Goal: Task Accomplishment & Management: Use online tool/utility

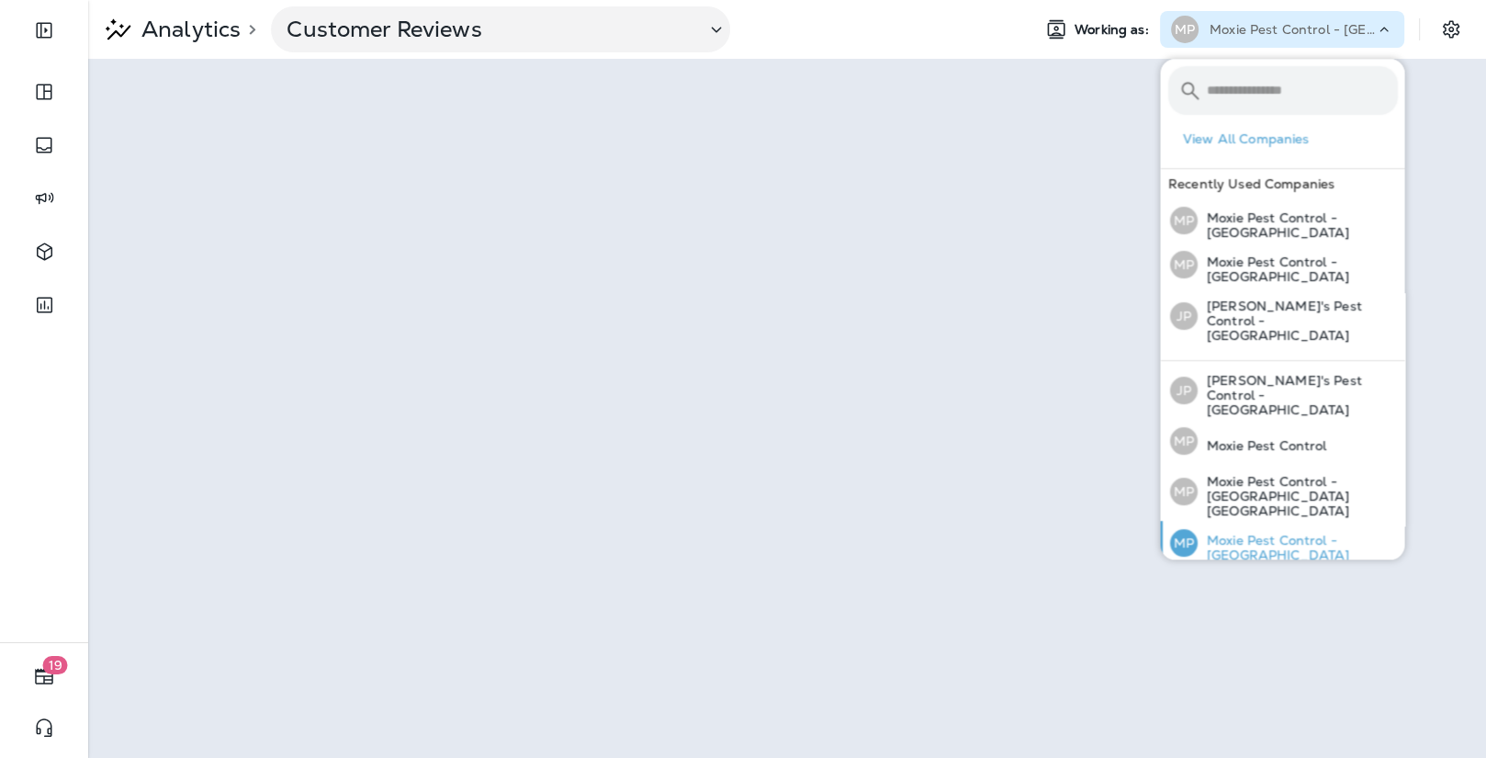
click at [1264, 533] on p "Moxie Pest Control - [GEOGRAPHIC_DATA]" at bounding box center [1297, 547] width 200 height 29
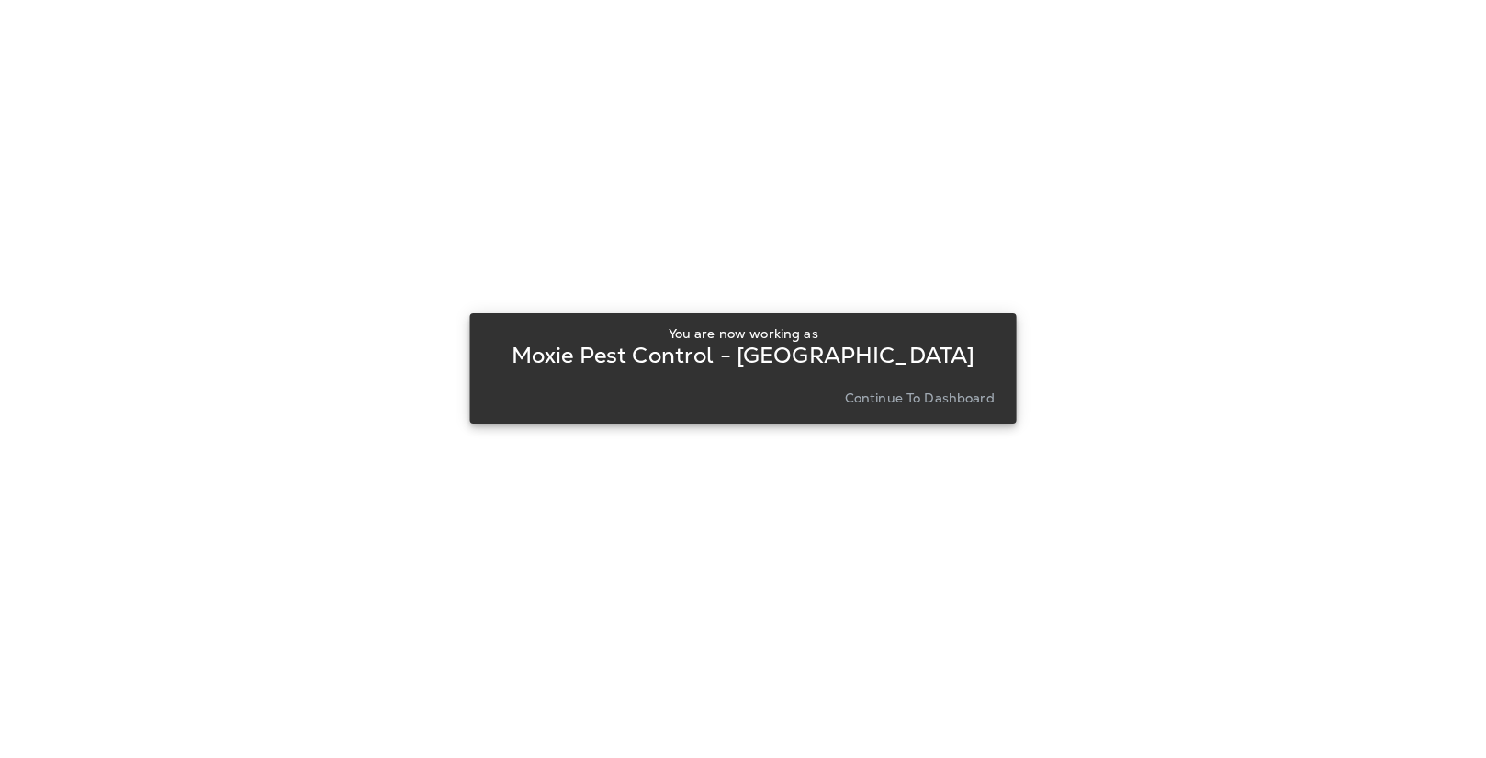
click at [865, 410] on button "Continue to Dashboard" at bounding box center [920, 398] width 164 height 26
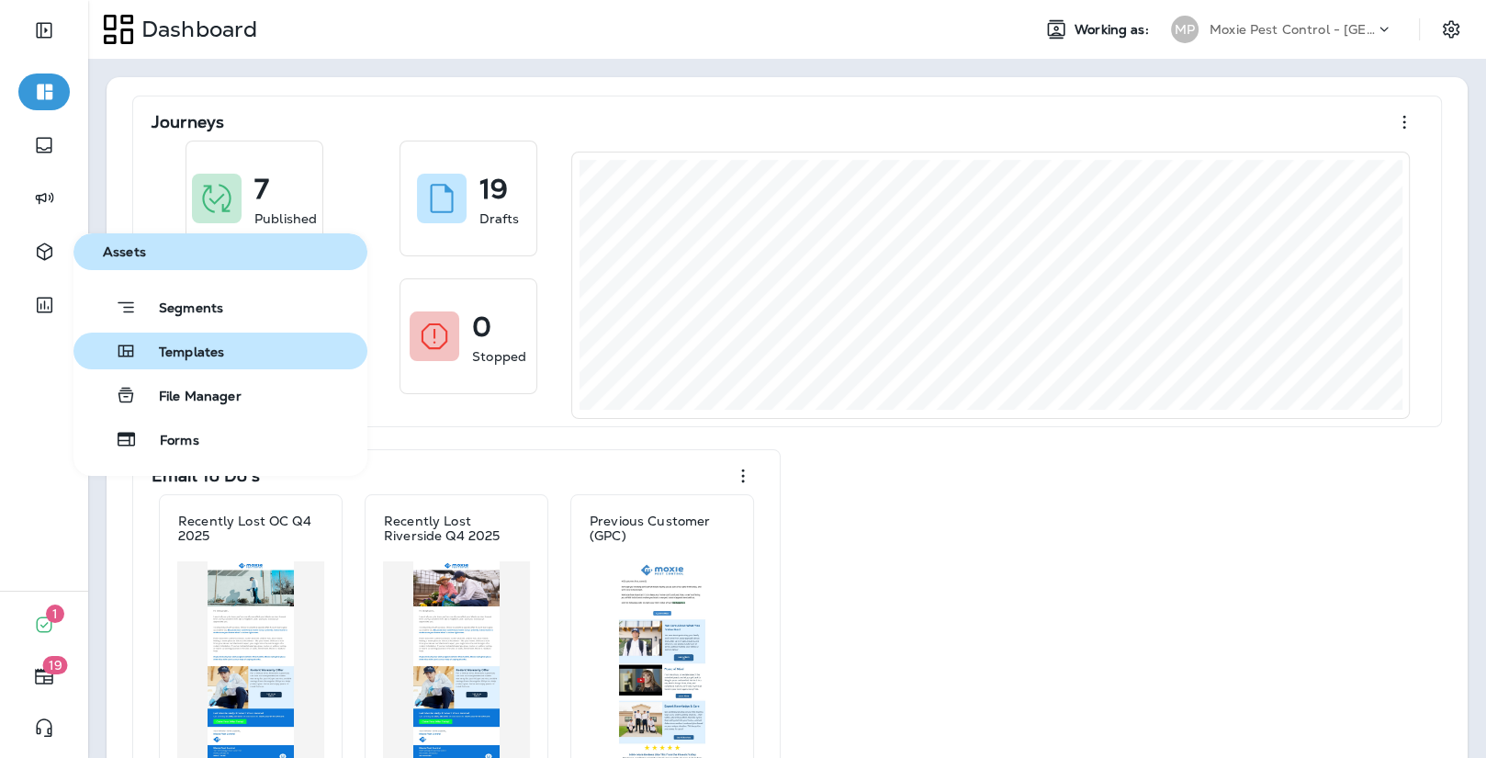
click at [148, 362] on button "Templates" at bounding box center [220, 351] width 294 height 37
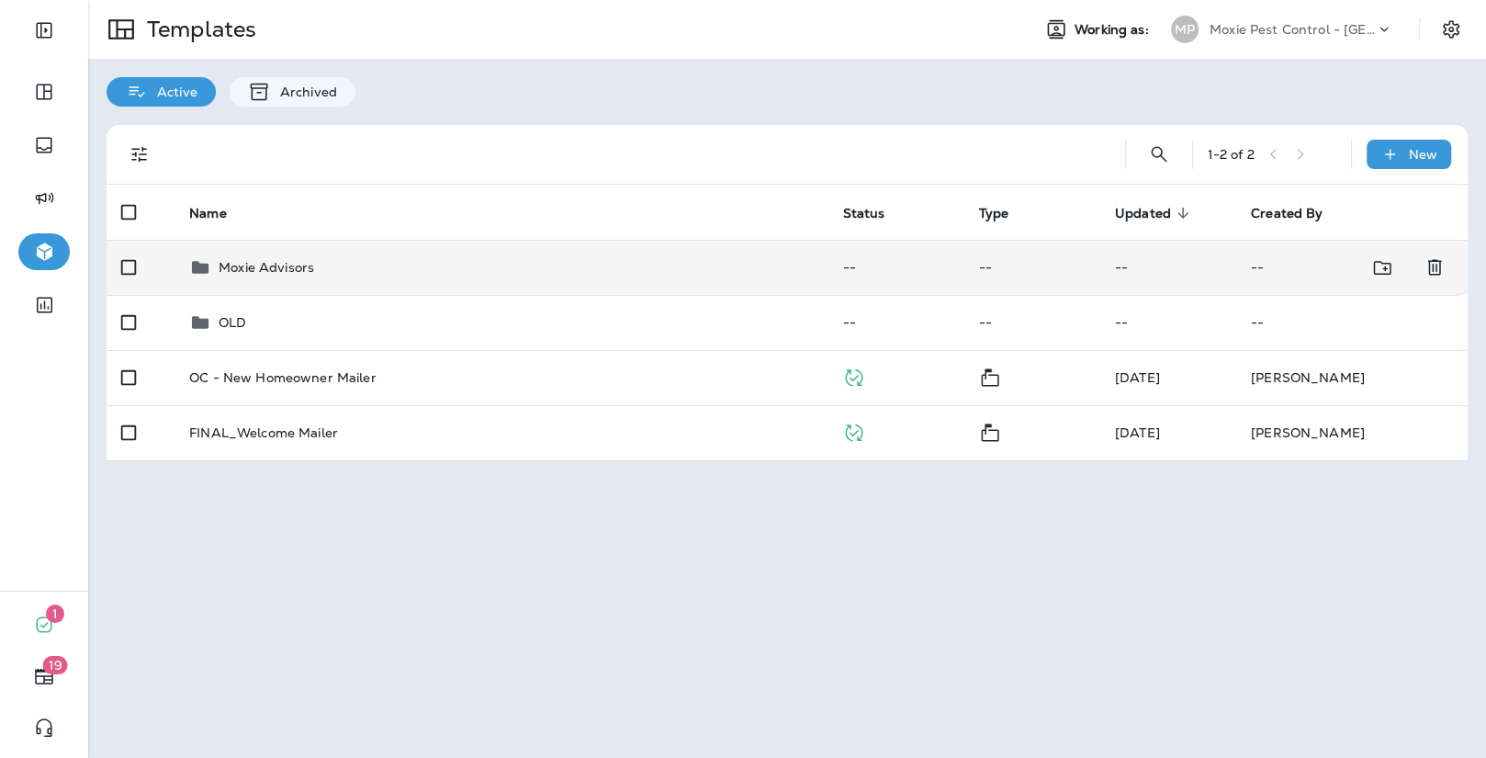
click at [308, 256] on div "Moxie Advisors" at bounding box center [267, 267] width 96 height 22
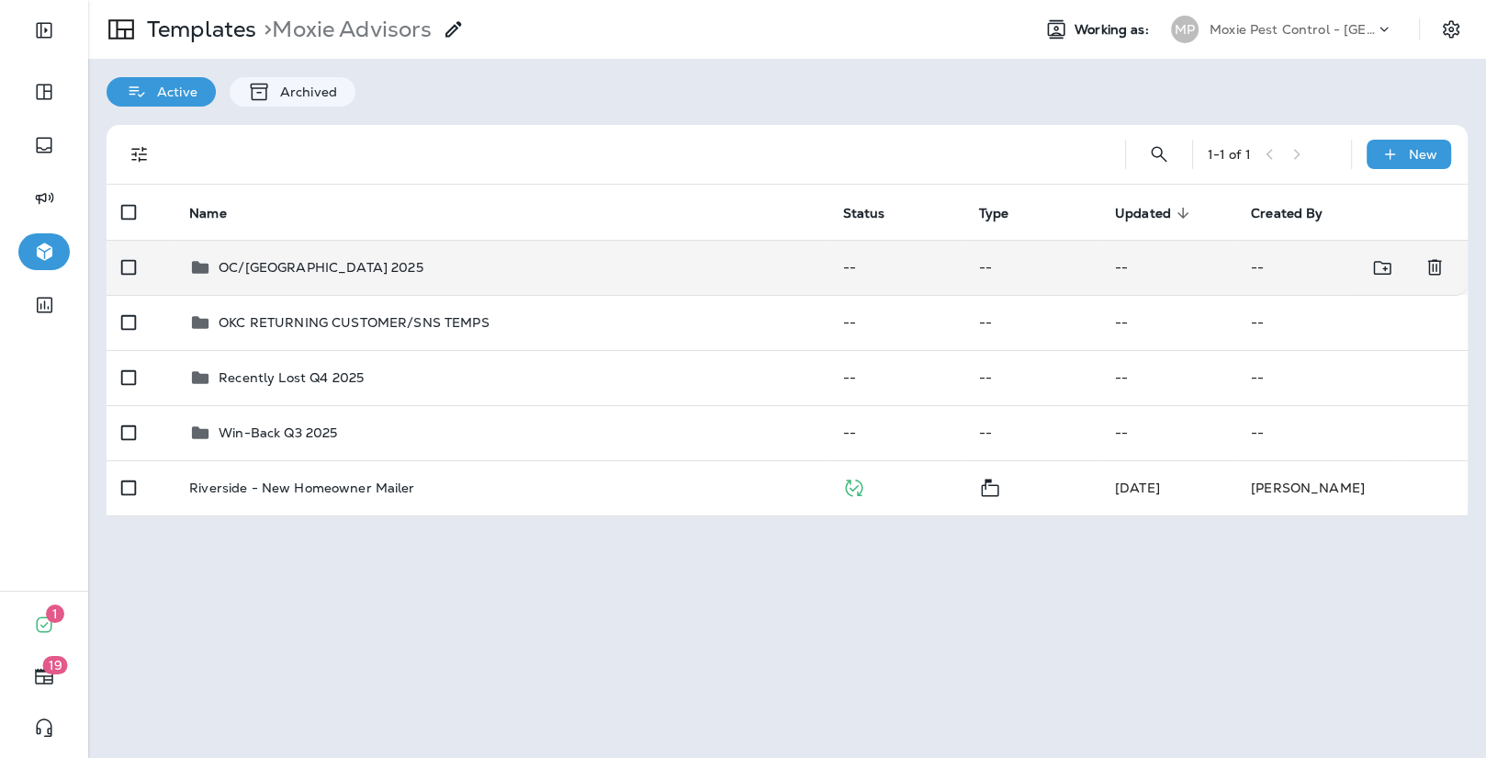
click at [392, 264] on p "OC/[GEOGRAPHIC_DATA] 2025" at bounding box center [321, 267] width 205 height 15
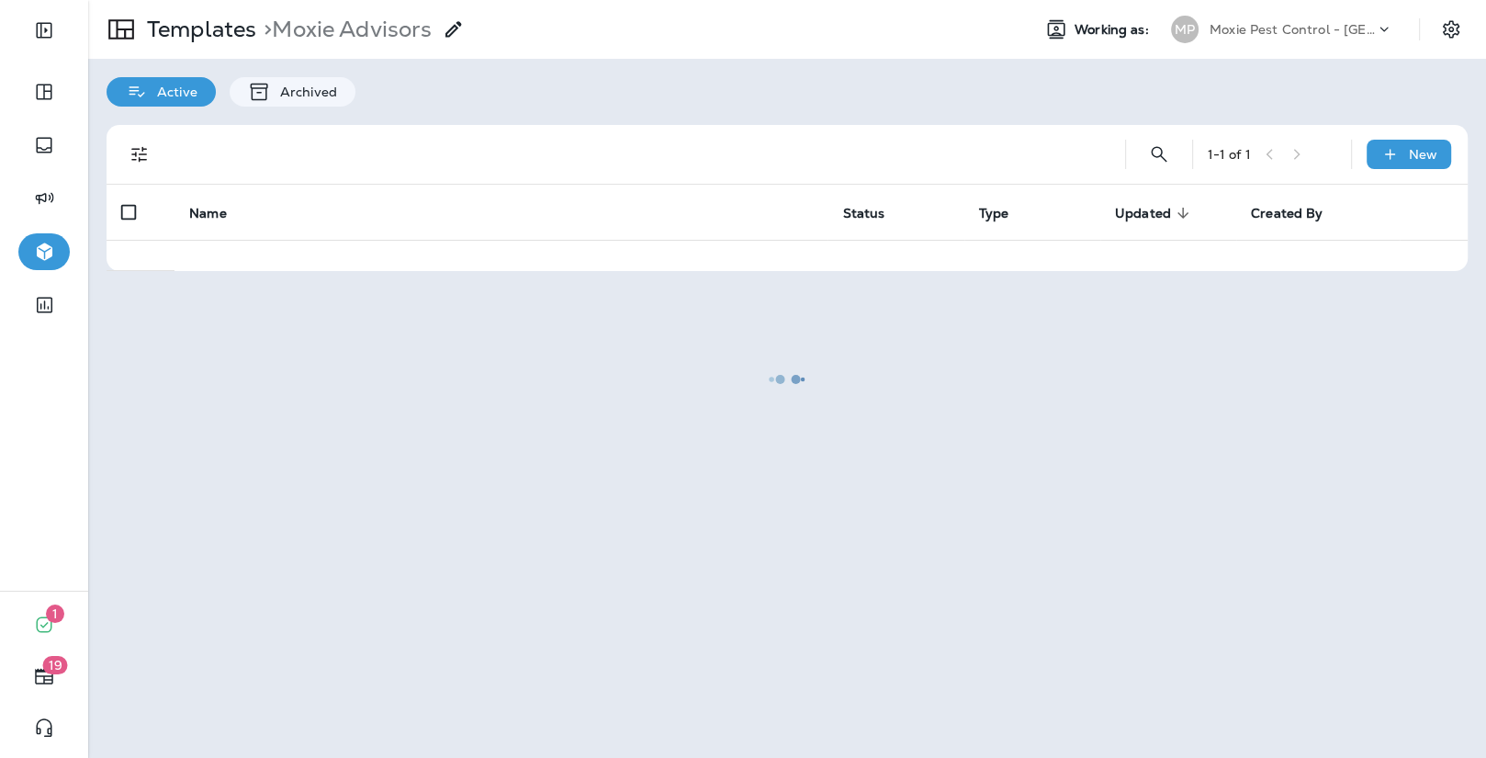
click at [392, 264] on div at bounding box center [787, 379] width 1395 height 754
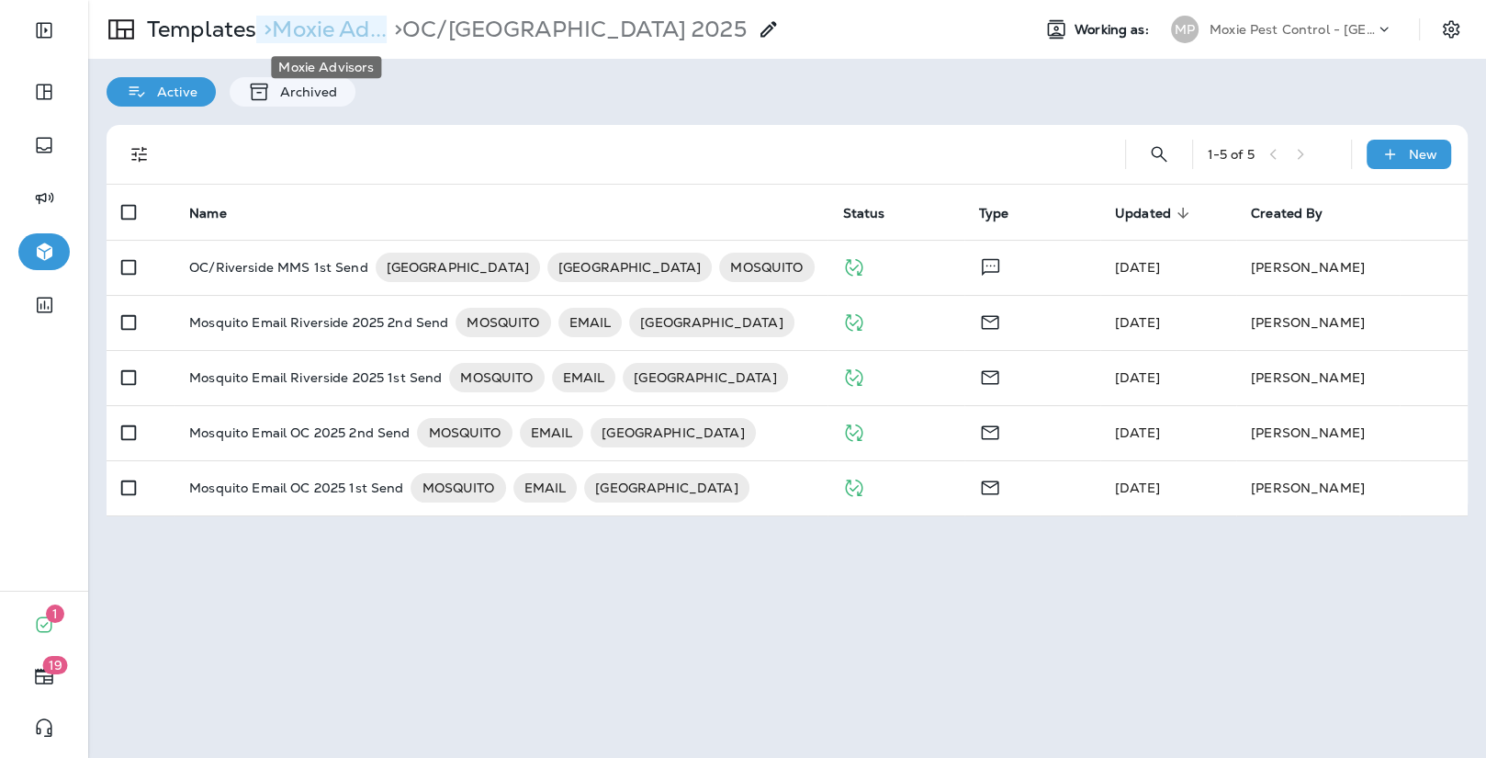
click at [323, 25] on p "> Moxie Ad..." at bounding box center [321, 30] width 130 height 28
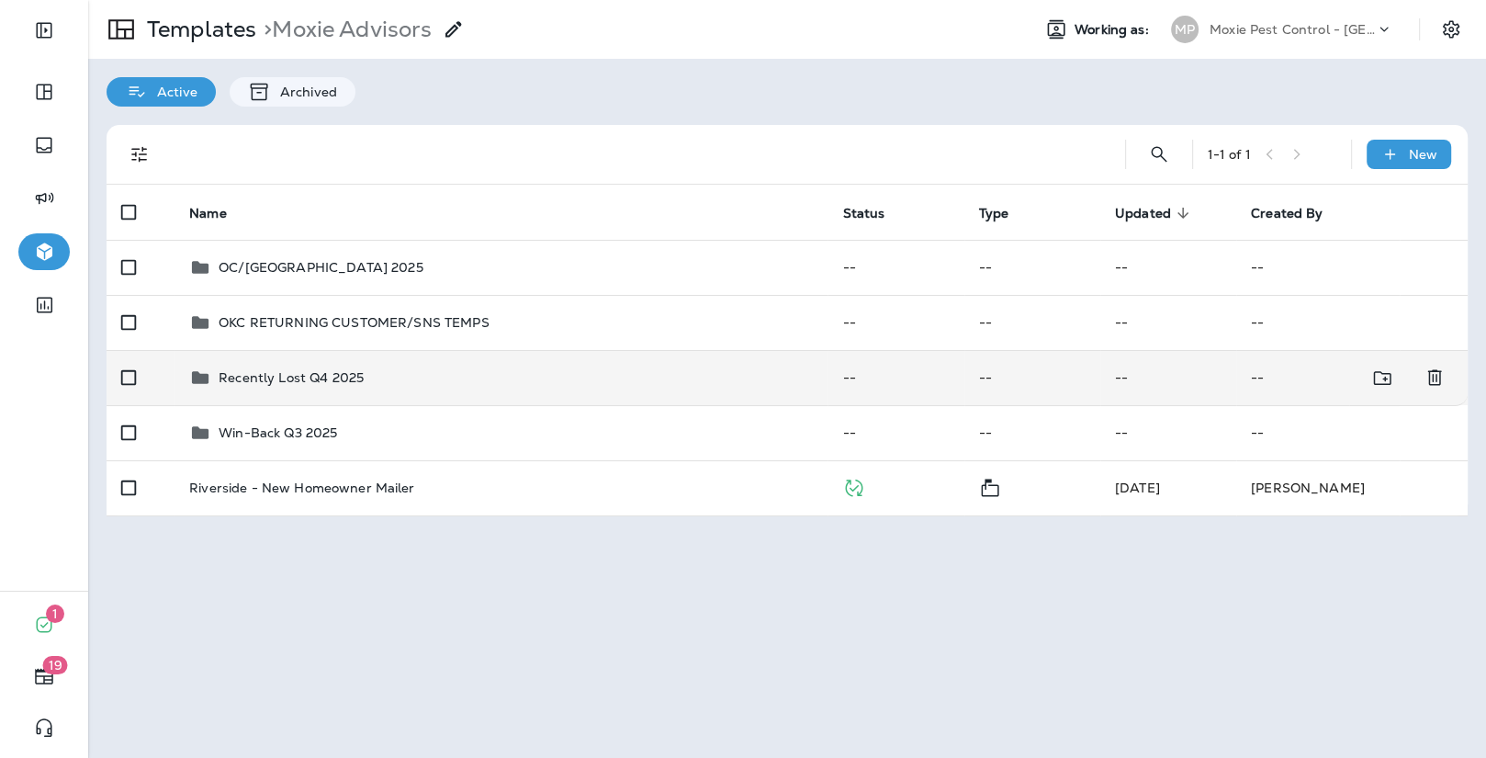
click at [398, 373] on div "Recently Lost Q4 2025" at bounding box center [501, 378] width 624 height 22
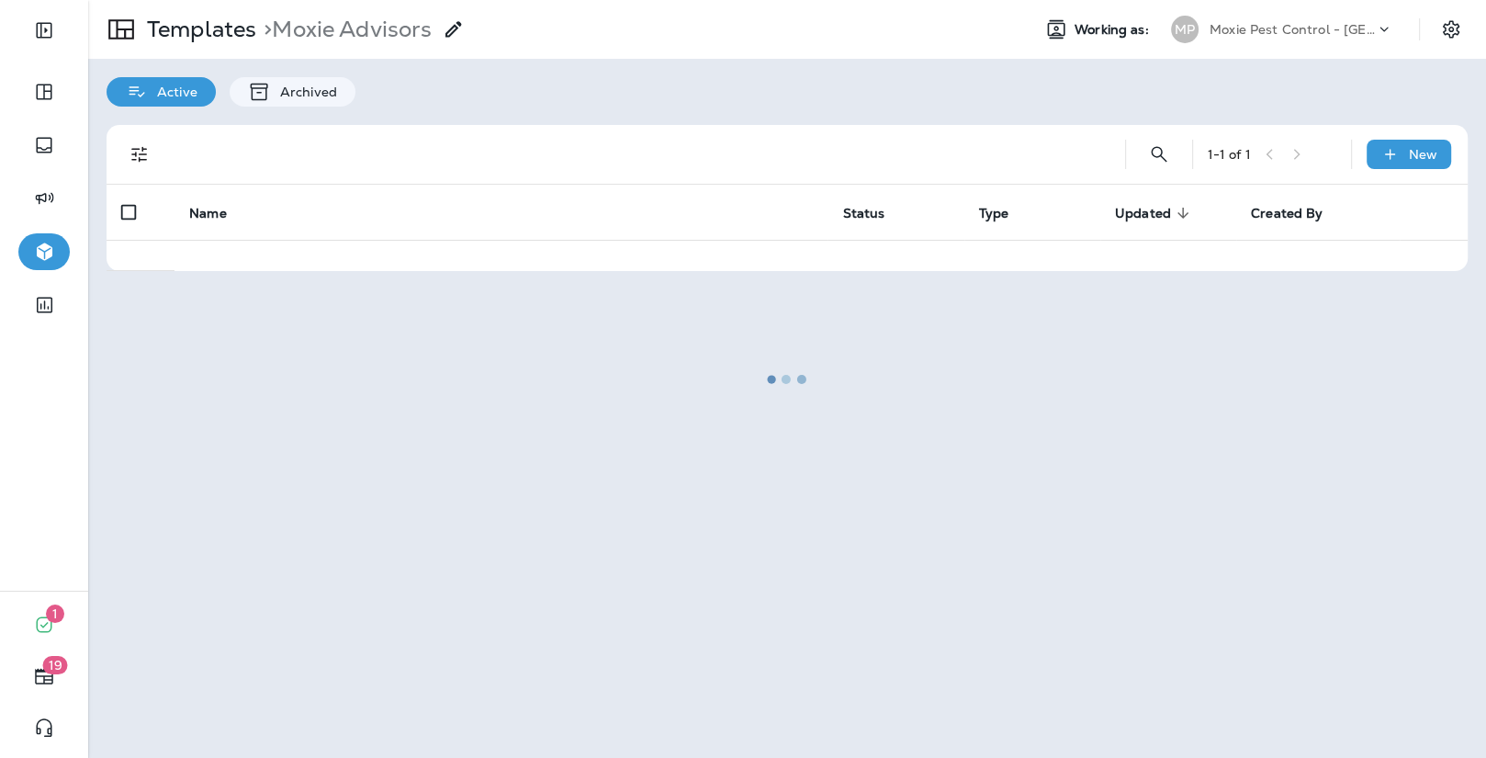
click at [398, 373] on div at bounding box center [787, 379] width 1395 height 754
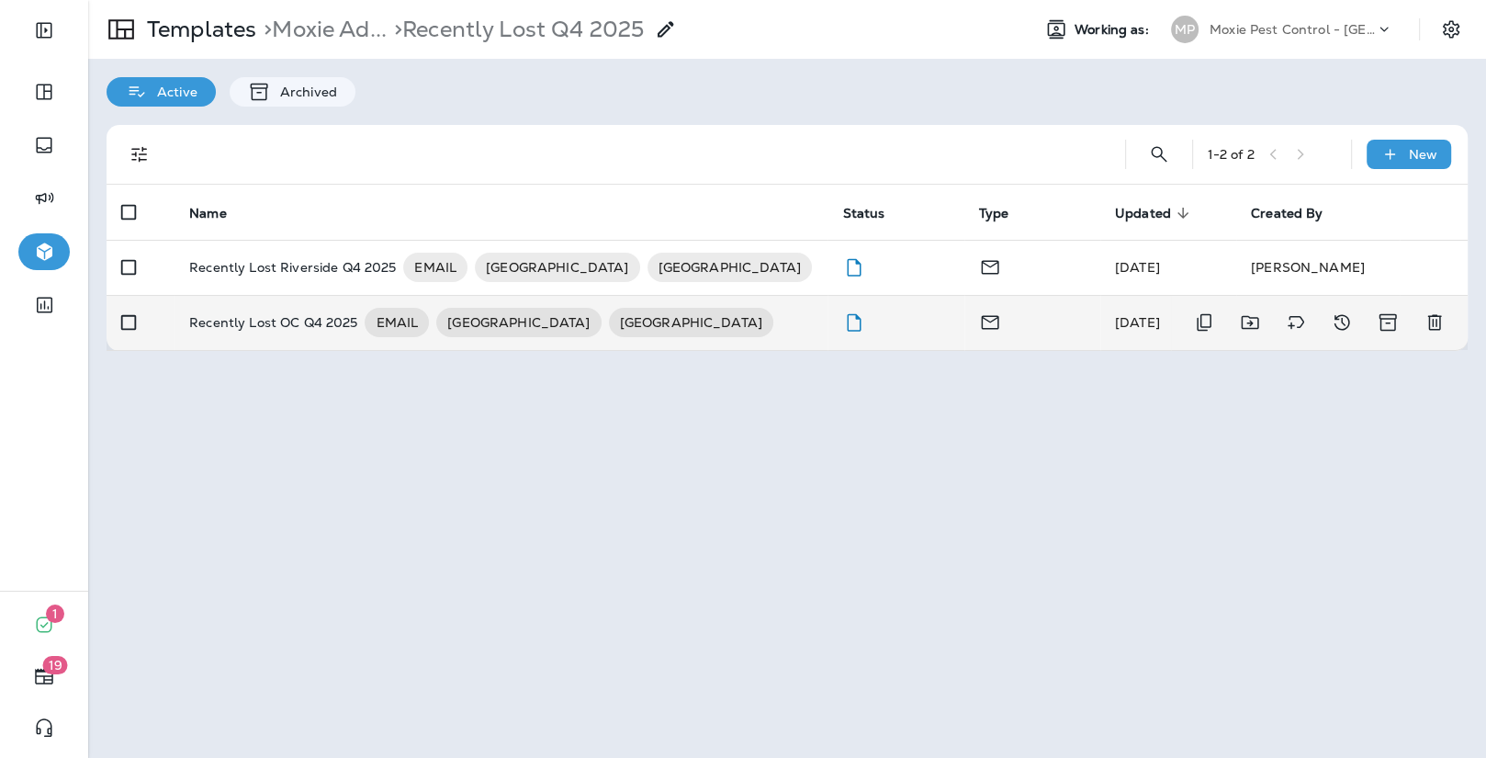
click at [752, 304] on td "Recently Lost OC Q4 2025 EMAIL RIVERSIDE [GEOGRAPHIC_DATA]" at bounding box center [501, 322] width 653 height 55
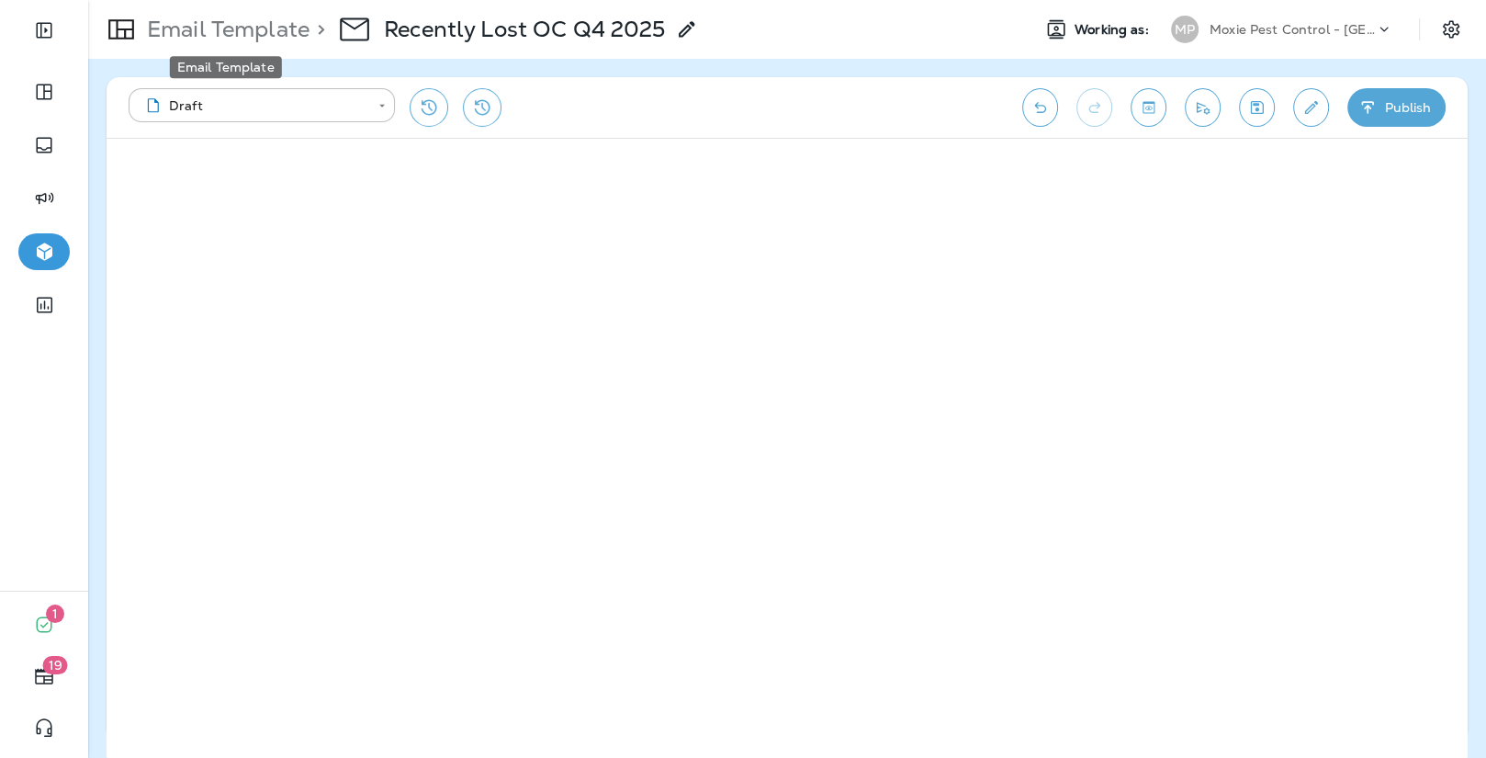
click at [273, 33] on p "Email Template" at bounding box center [225, 30] width 170 height 28
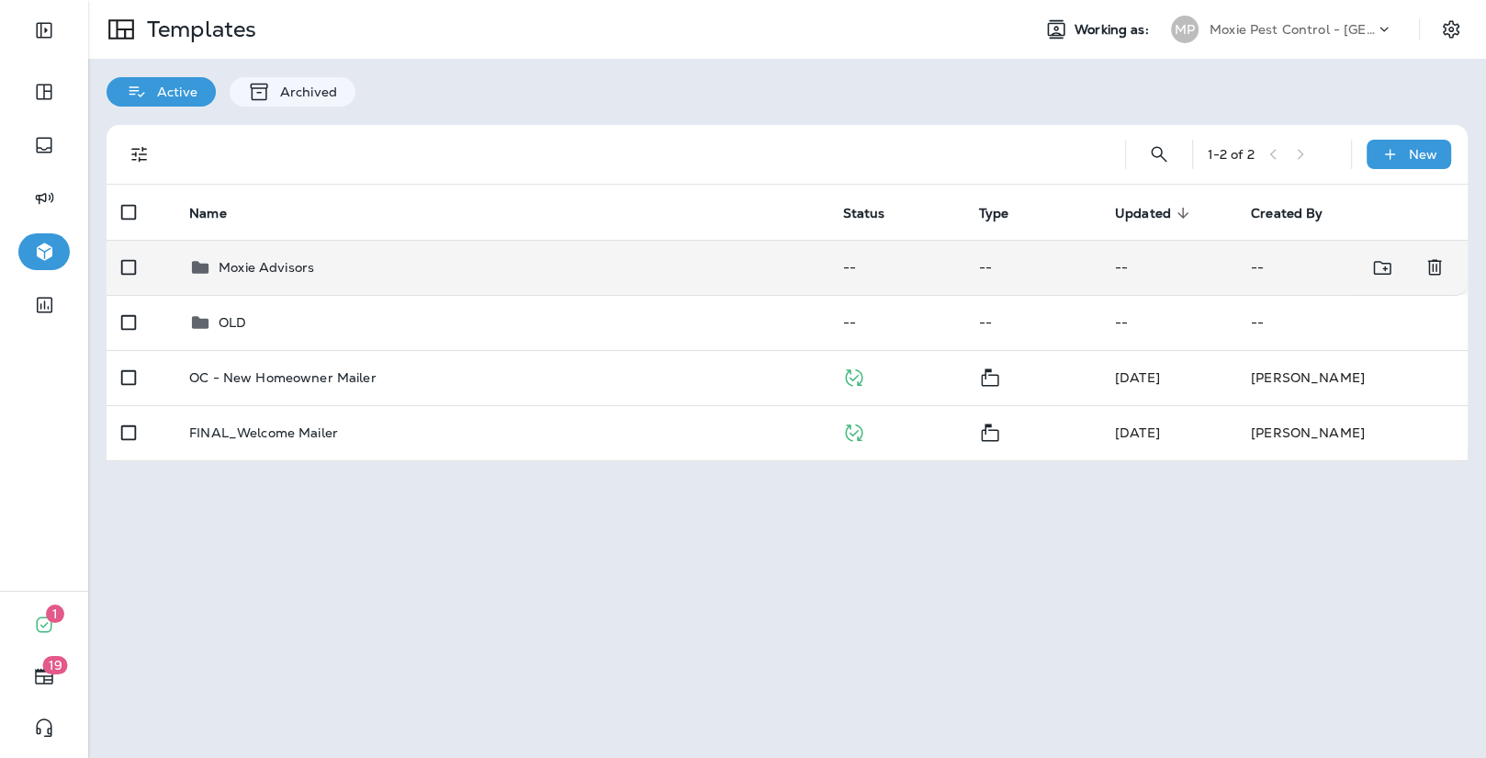
click at [460, 277] on td "Moxie Advisors" at bounding box center [501, 267] width 653 height 55
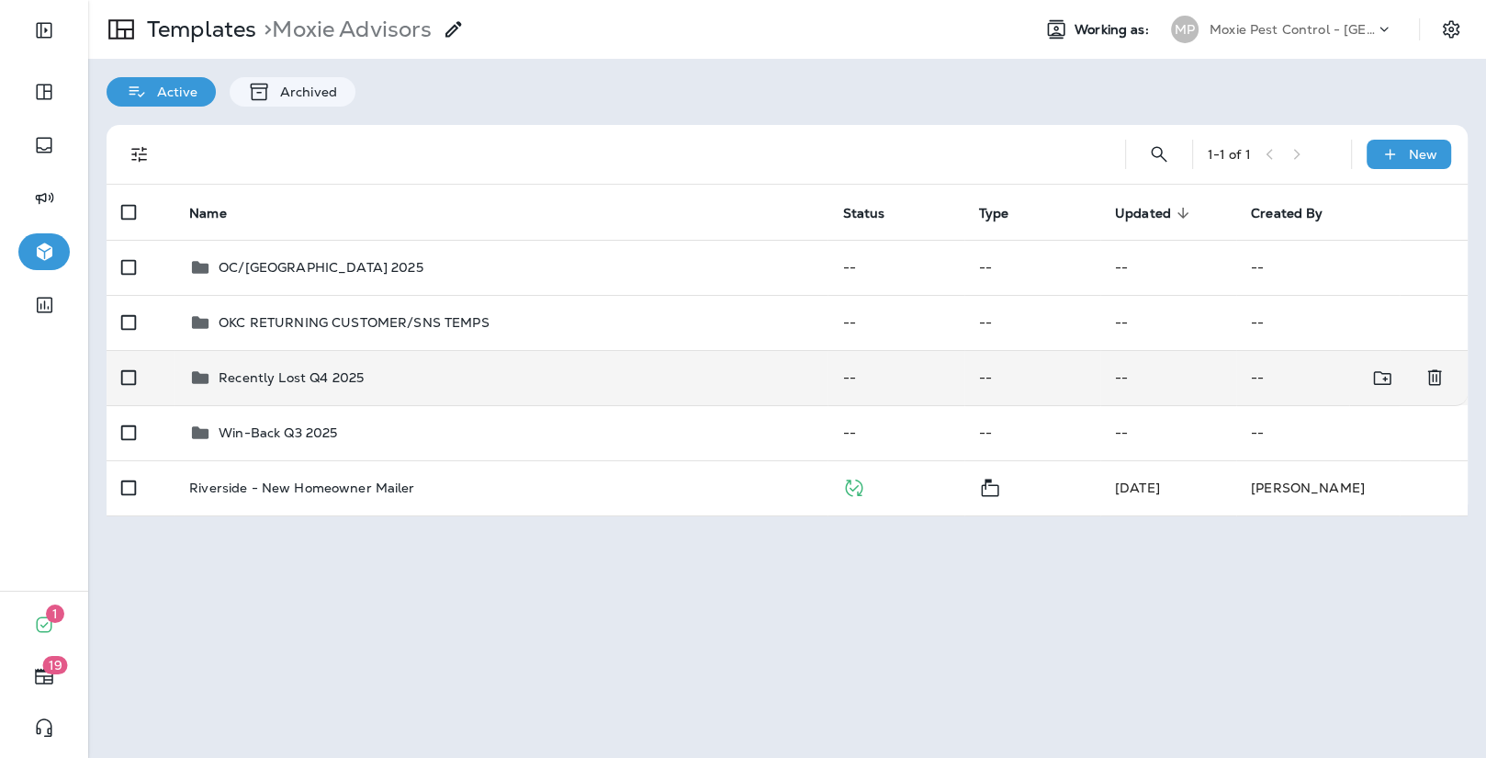
click at [391, 377] on div "Recently Lost Q4 2025" at bounding box center [501, 378] width 624 height 22
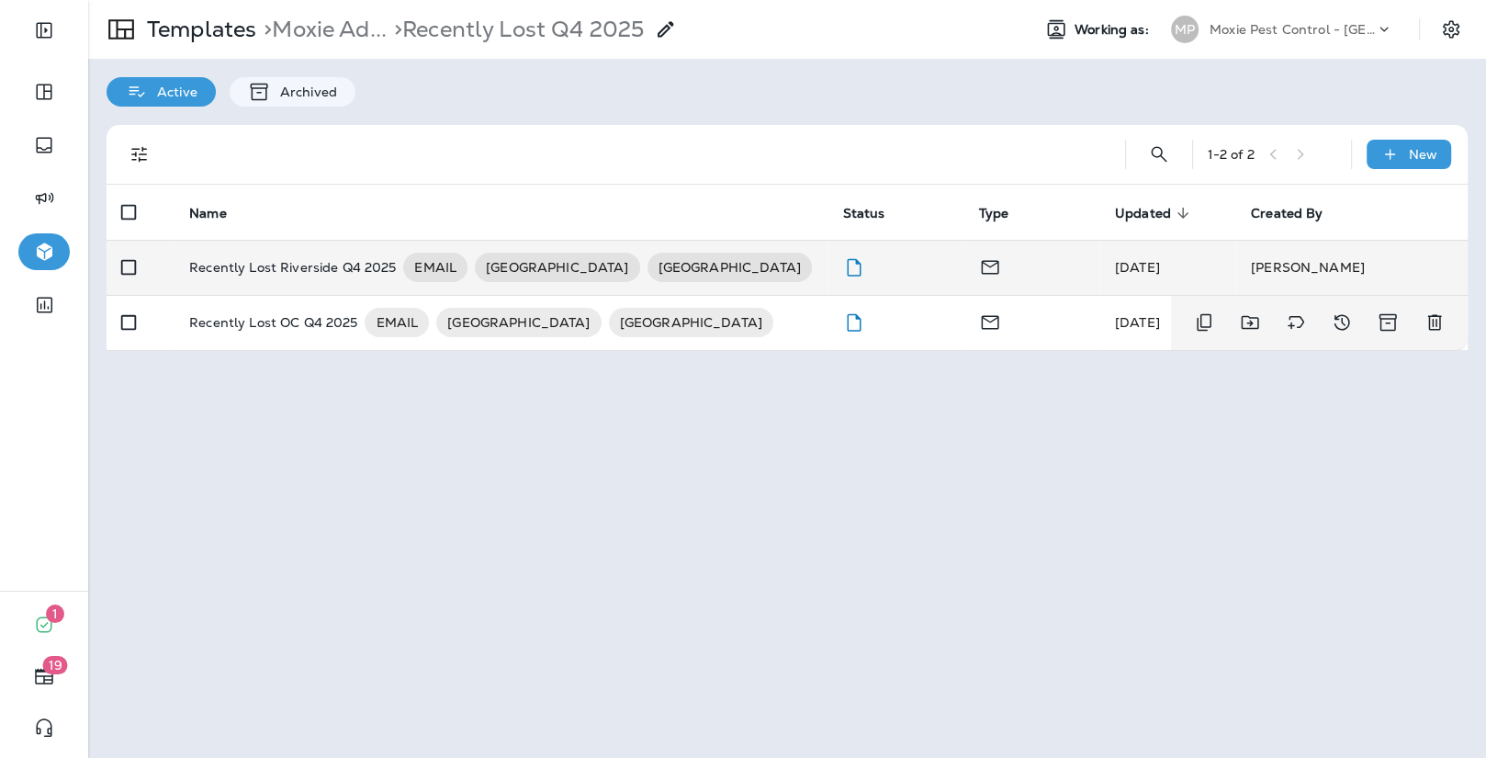
click at [310, 272] on p "Recently Lost Riverside Q4 2025" at bounding box center [292, 267] width 207 height 29
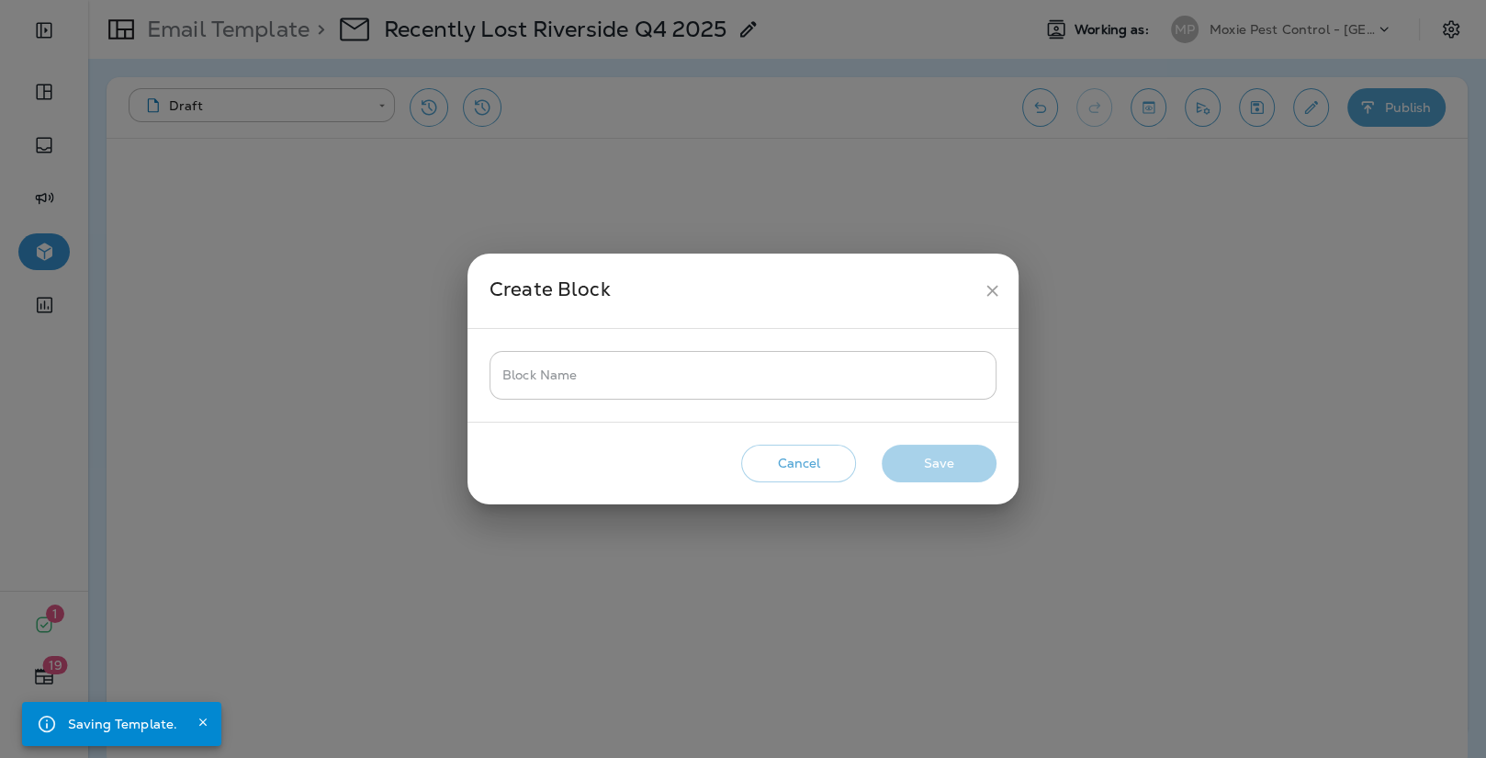
click at [869, 392] on input "Block Name" at bounding box center [743, 375] width 507 height 49
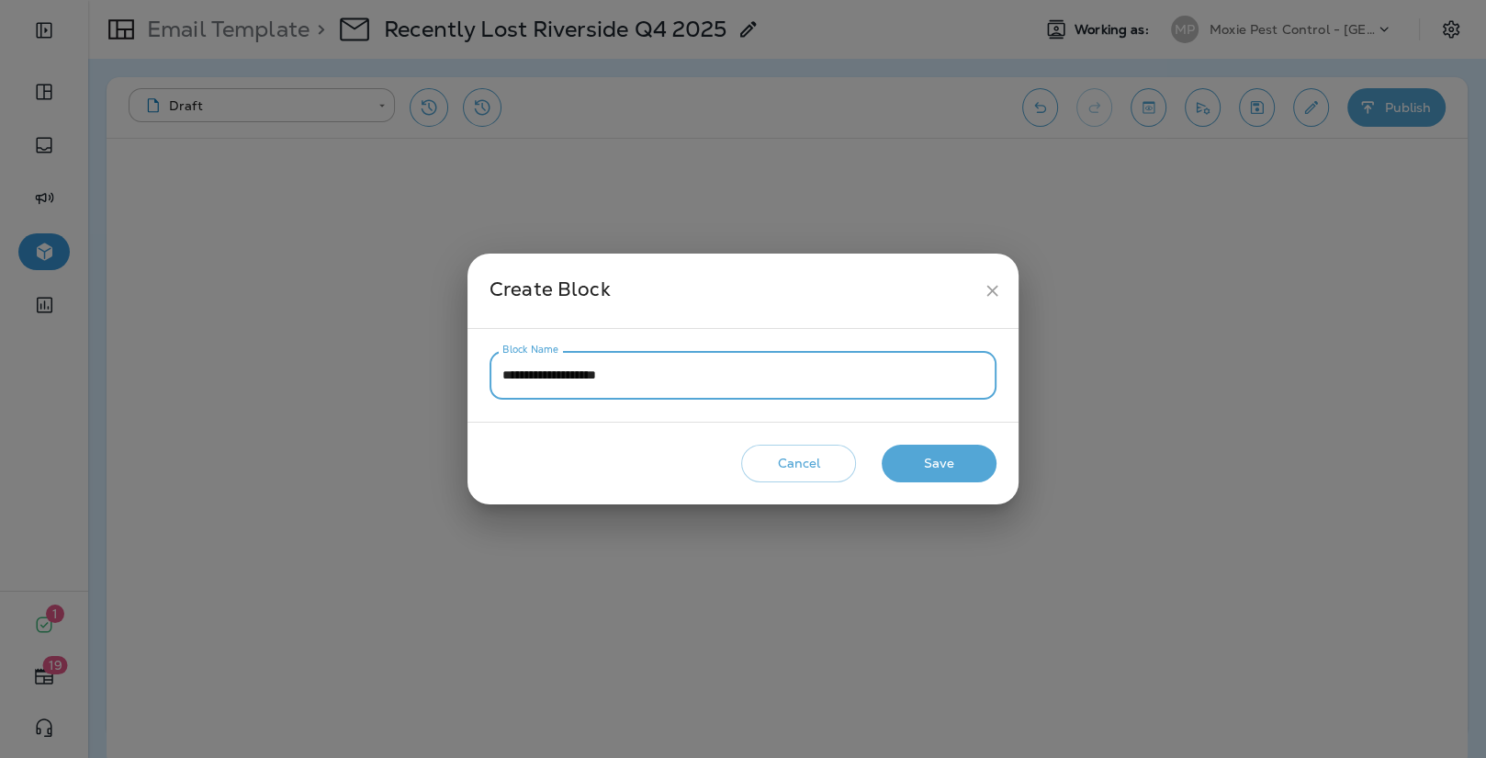
type input "**********"
click at [966, 453] on button "Save" at bounding box center [939, 464] width 115 height 38
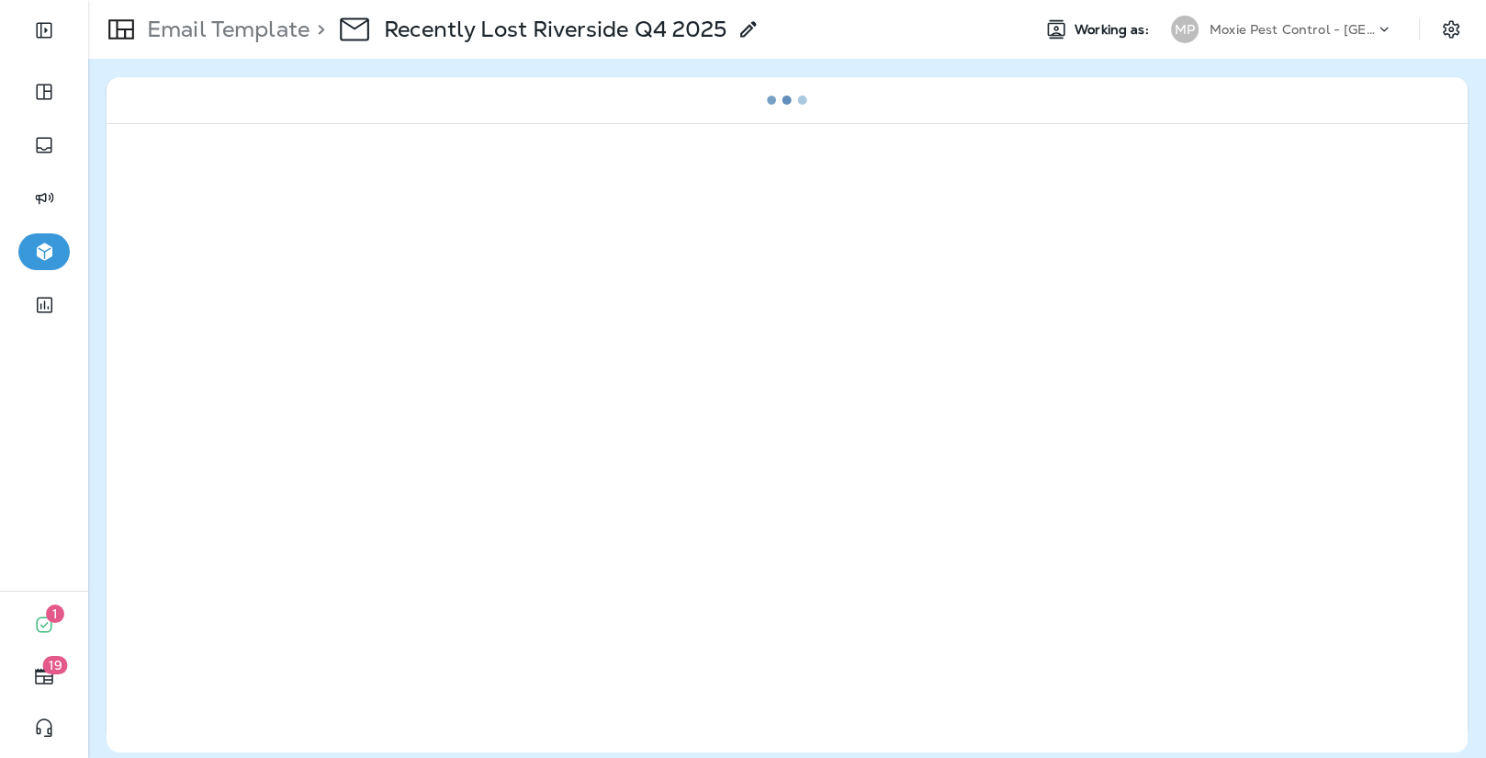
click at [267, 33] on p "Email Template" at bounding box center [225, 30] width 170 height 28
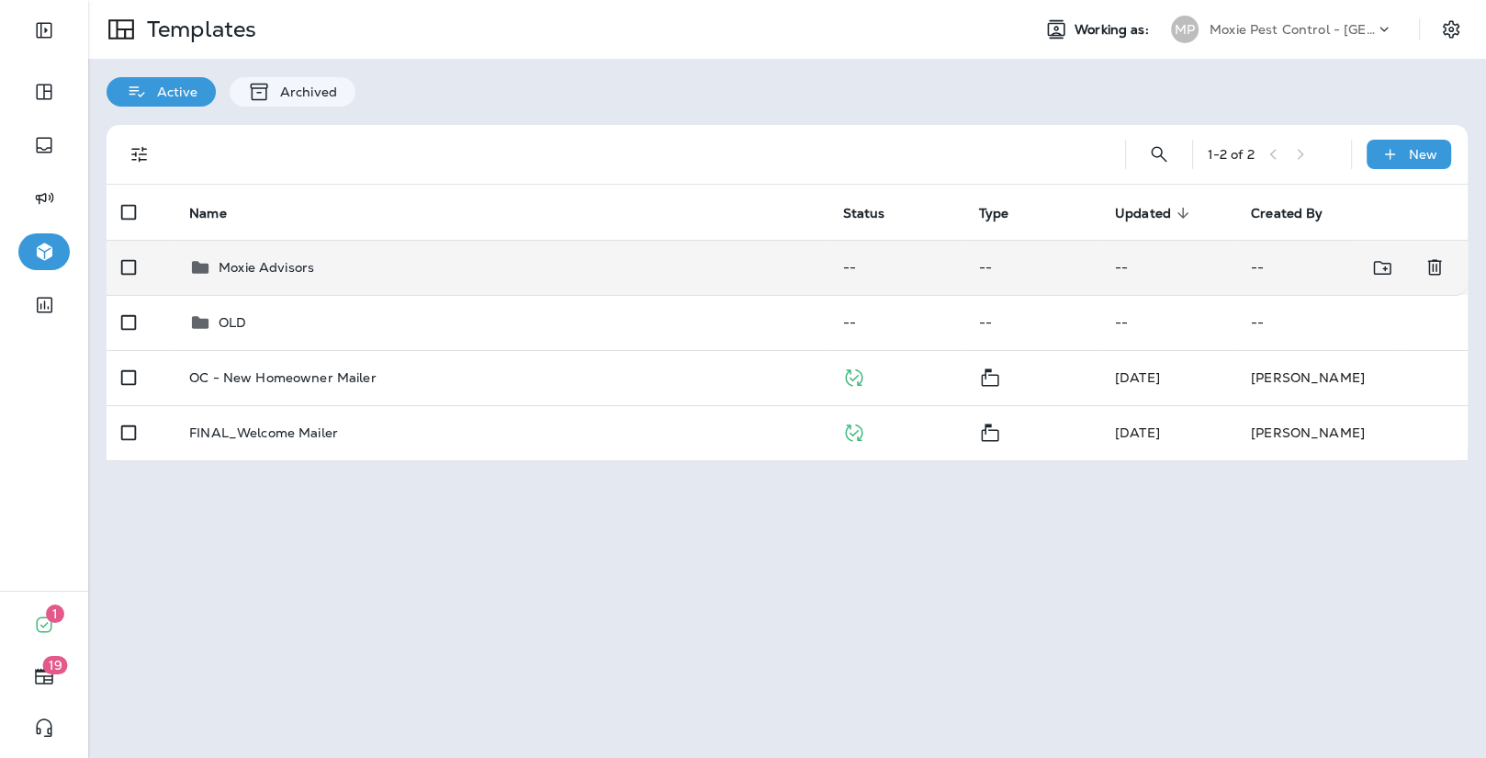
click at [556, 272] on div "Moxie Advisors" at bounding box center [501, 267] width 624 height 22
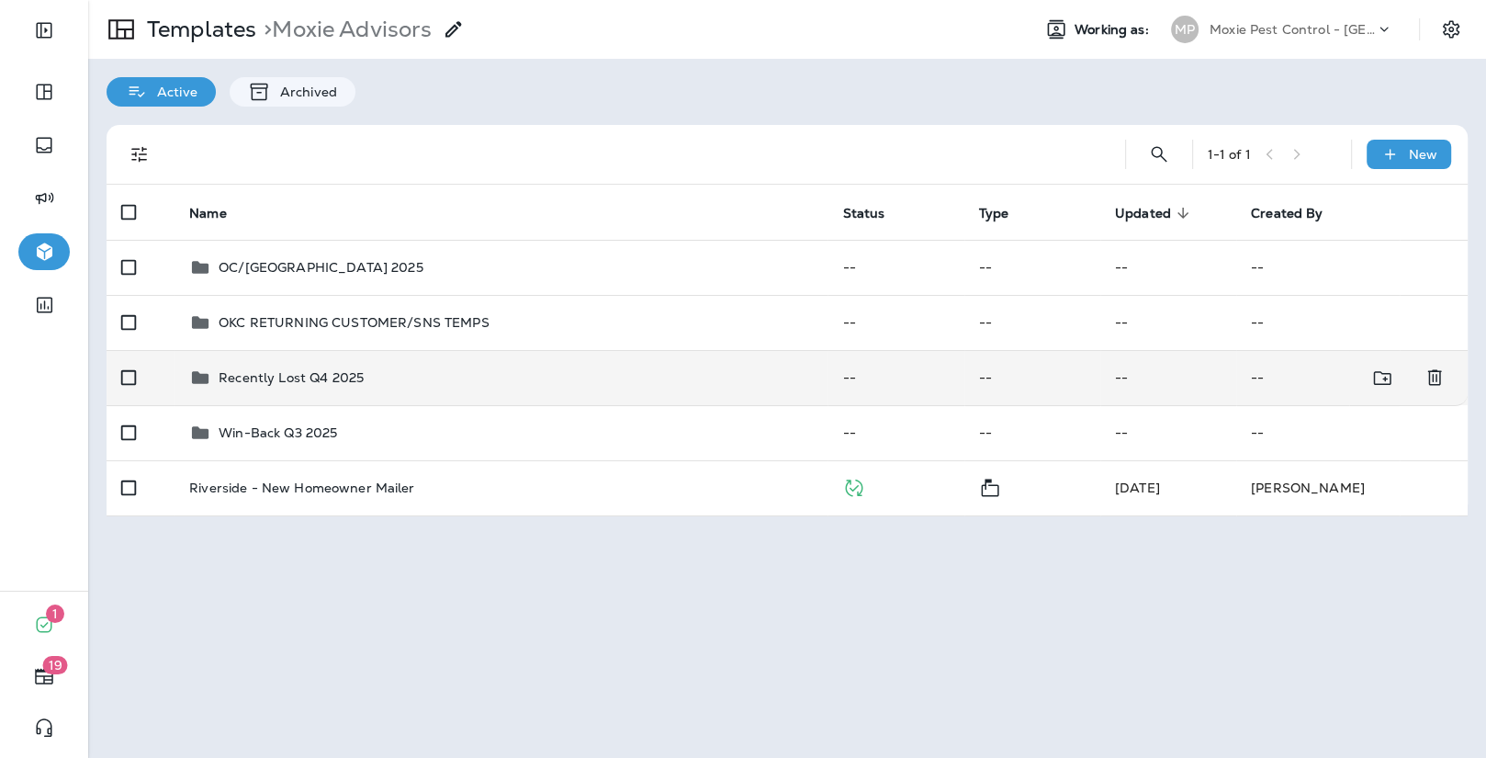
click at [492, 379] on div "Recently Lost Q4 2025" at bounding box center [501, 378] width 624 height 22
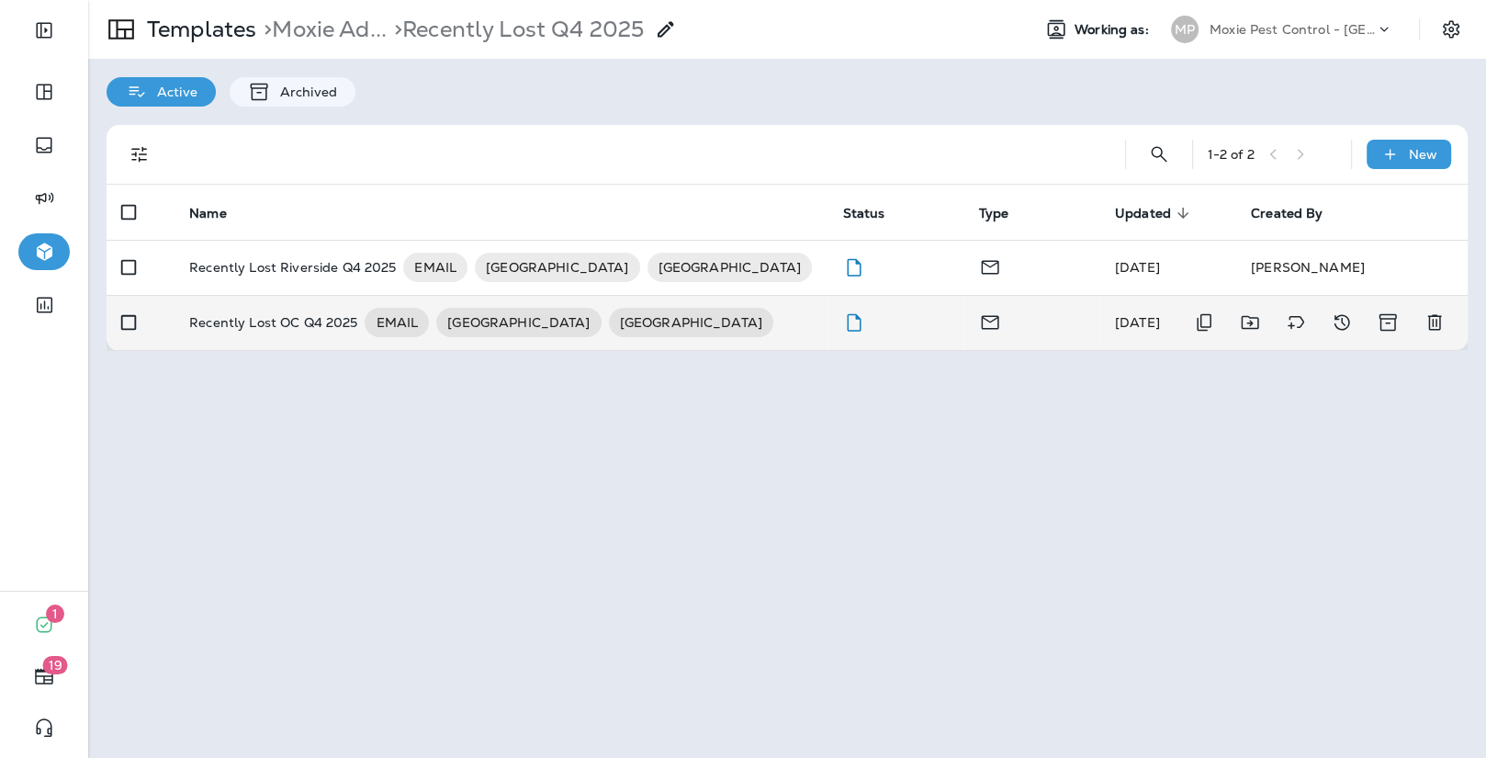
click at [752, 322] on div "Recently Lost OC Q4 2025 EMAIL RIVERSIDE [GEOGRAPHIC_DATA]" at bounding box center [501, 322] width 624 height 29
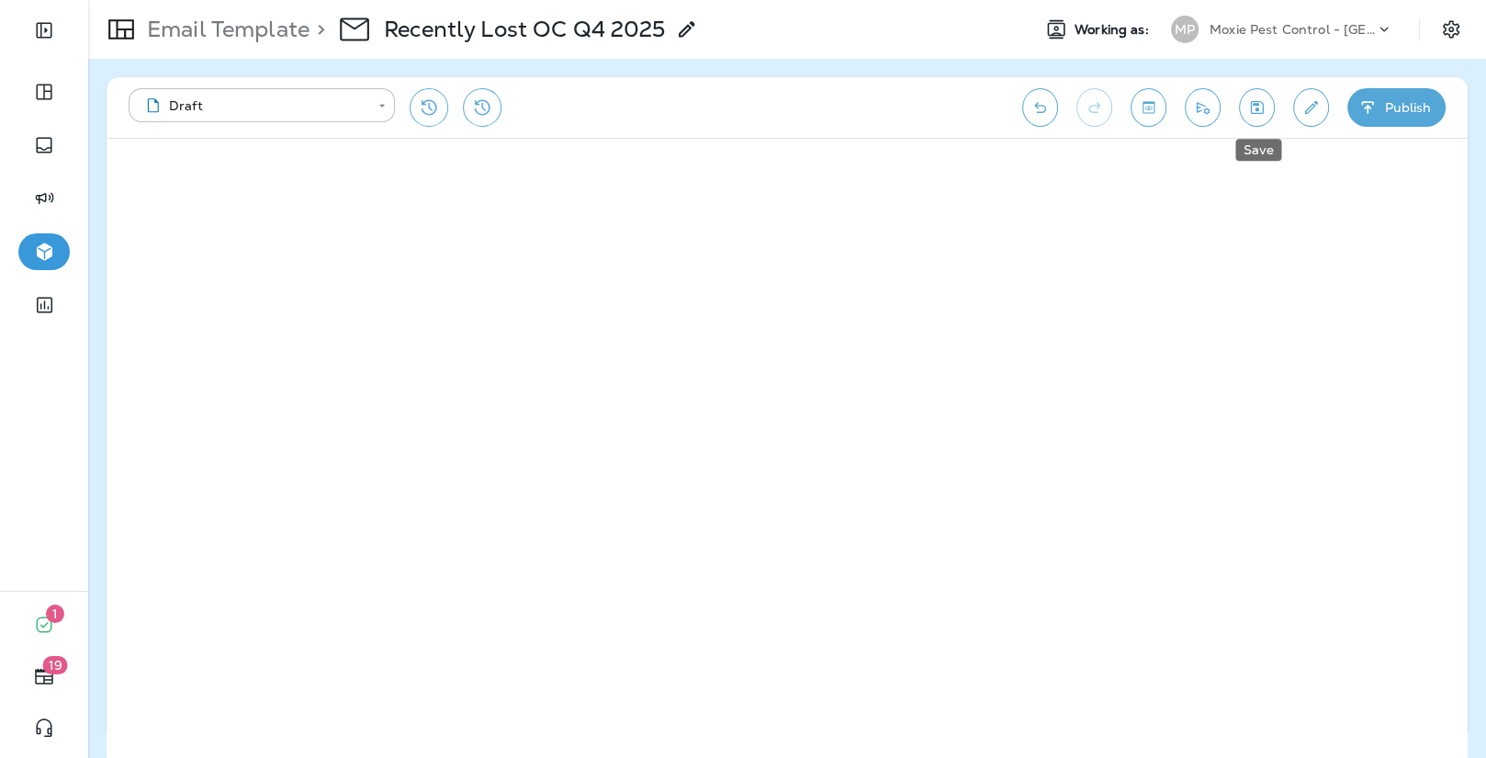
click at [1260, 116] on icon "Save" at bounding box center [1257, 107] width 19 height 18
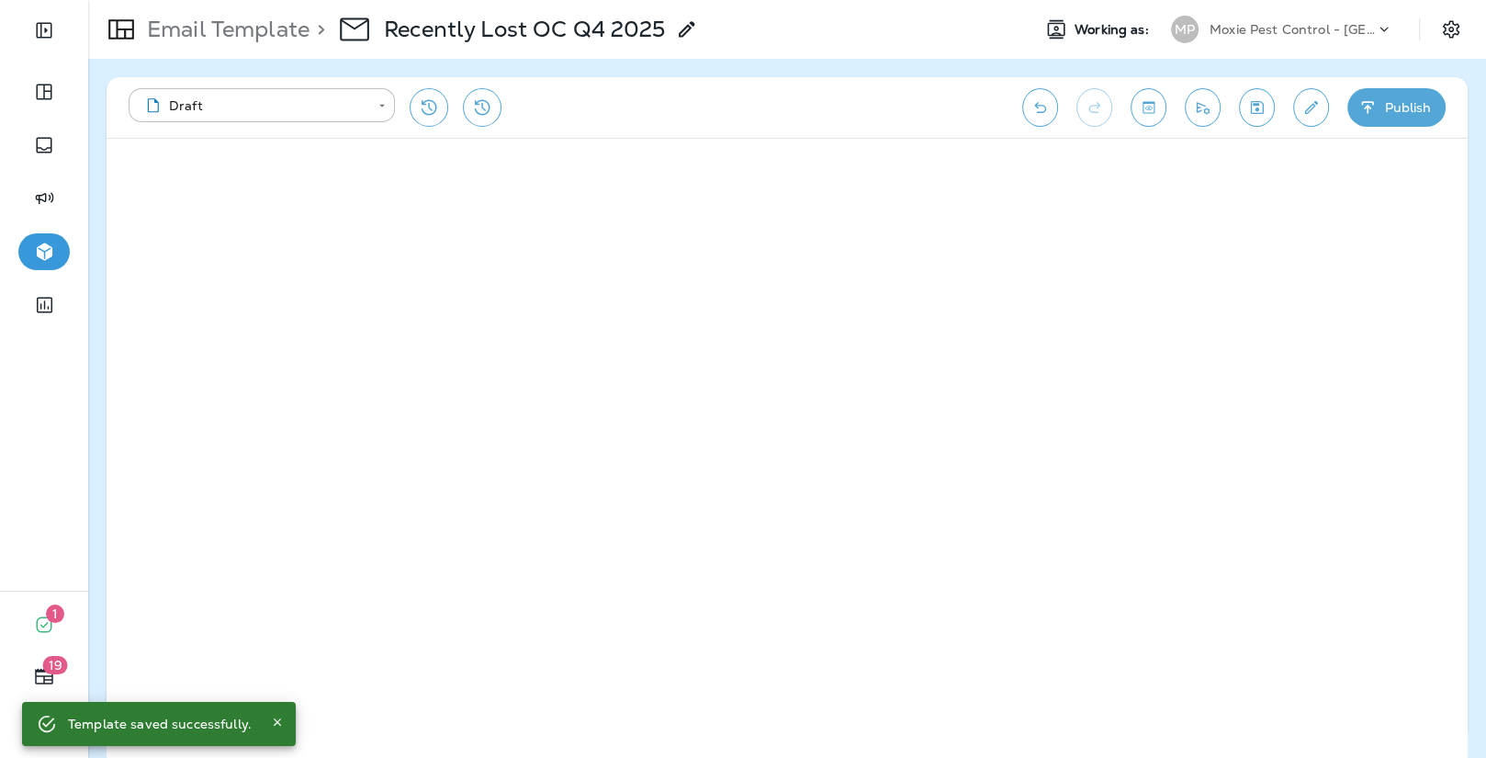
click at [1328, 40] on div "Moxie Pest Control - [GEOGRAPHIC_DATA]" at bounding box center [1292, 30] width 165 height 28
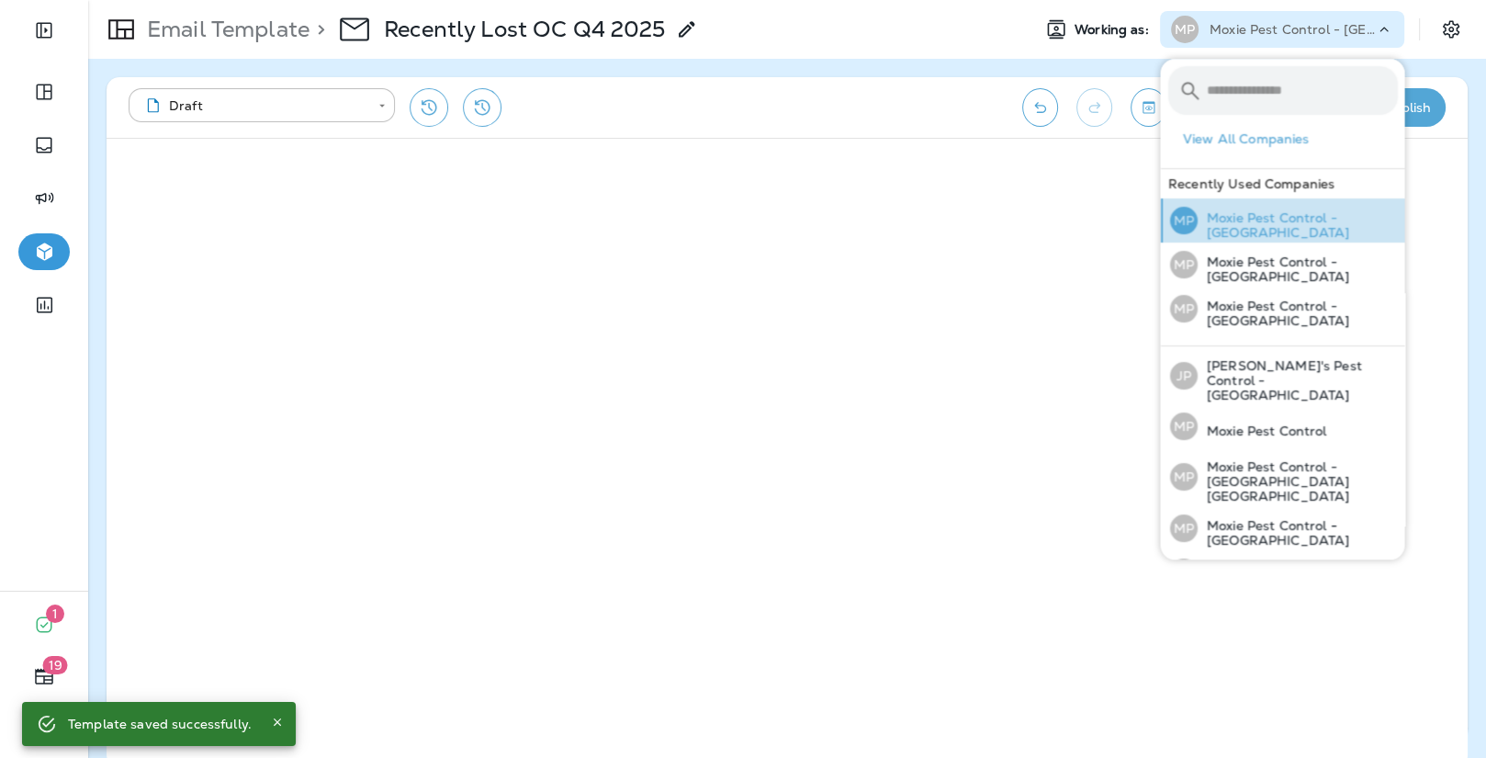
click at [1260, 230] on p "Moxie Pest Control - [GEOGRAPHIC_DATA]" at bounding box center [1297, 224] width 200 height 29
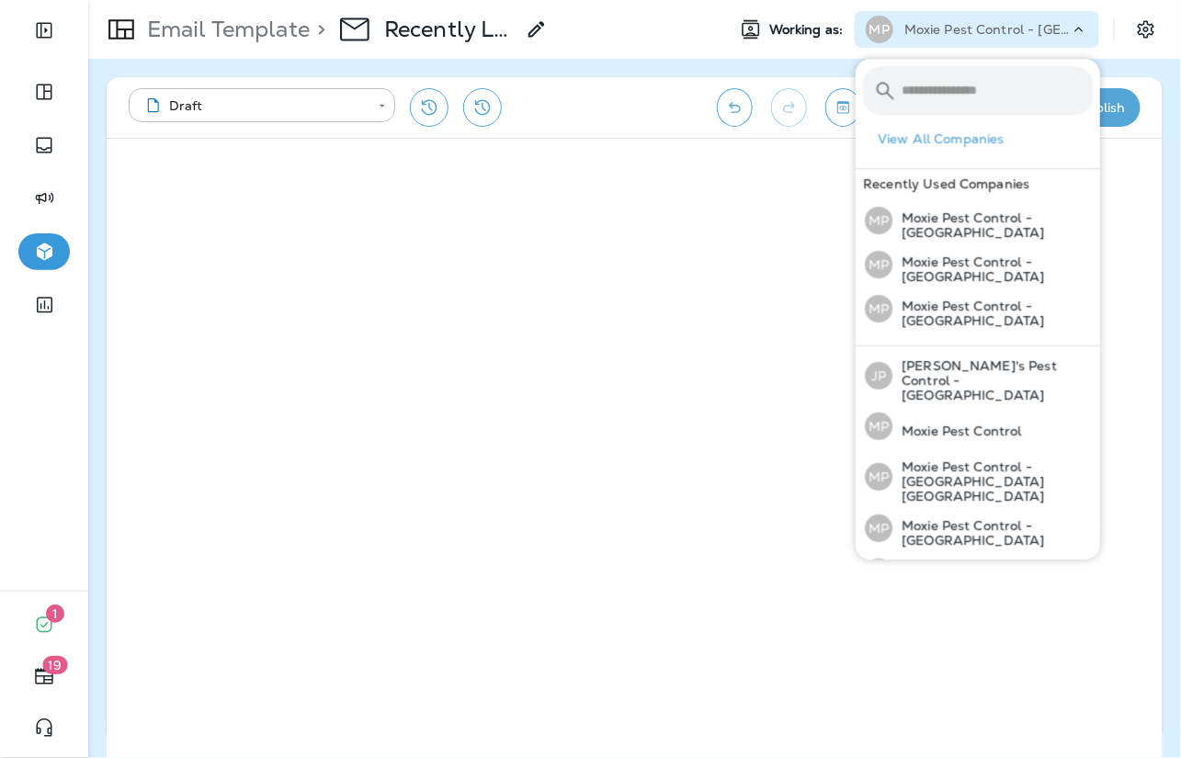
click at [647, 28] on div "Email Template > Recently Lost OC Q4 2025" at bounding box center [399, 29] width 622 height 51
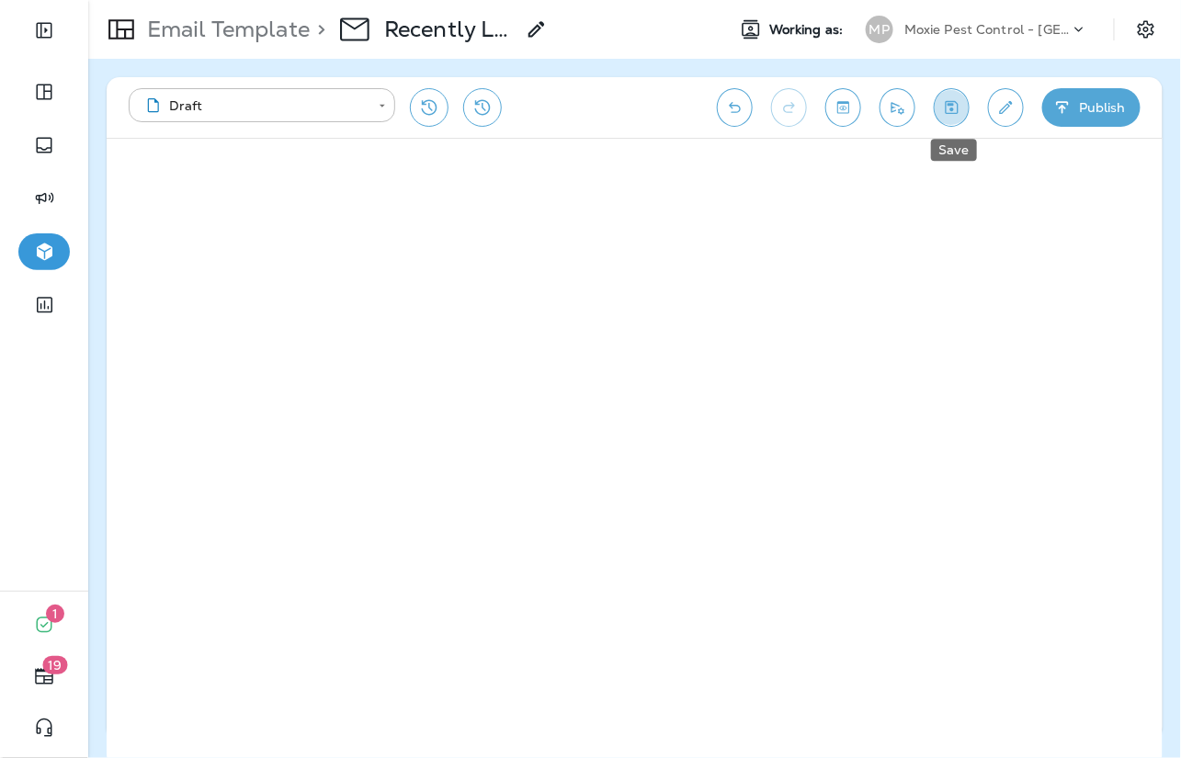
click at [959, 110] on icon "Save" at bounding box center [951, 107] width 19 height 18
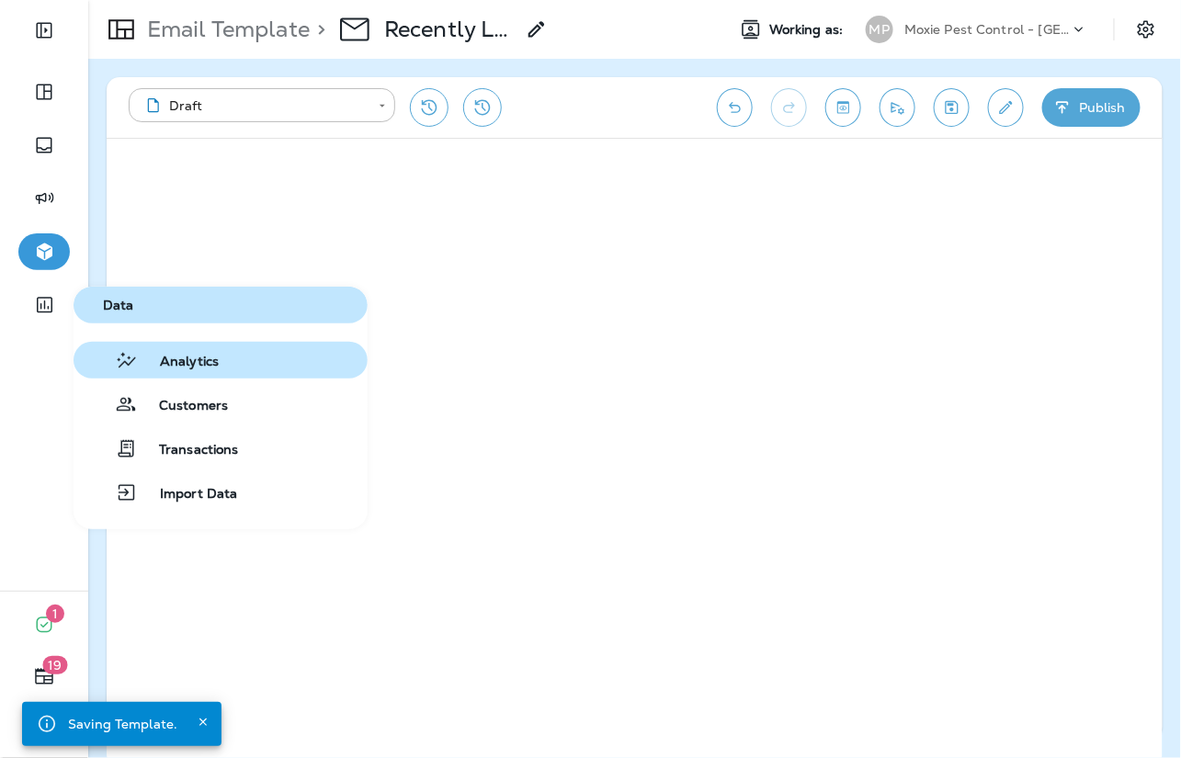
click at [144, 370] on span "Analytics" at bounding box center [178, 362] width 81 height 17
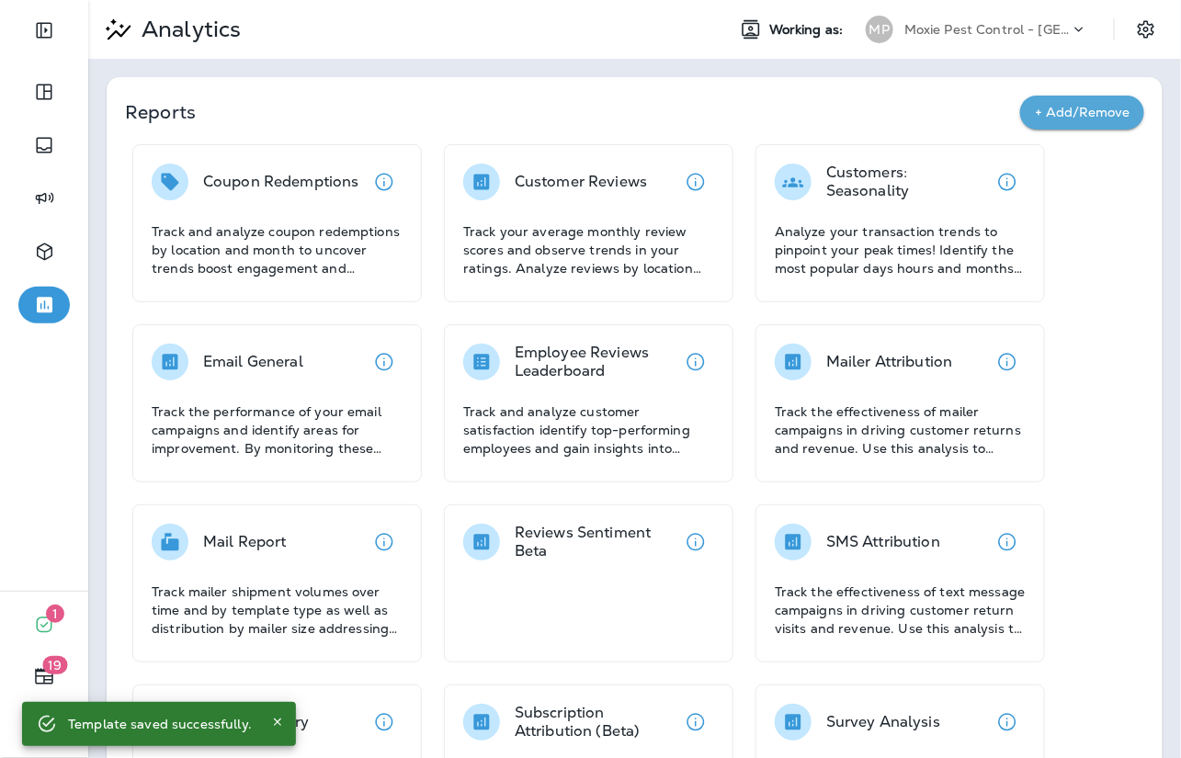
click at [571, 186] on p "Customer Reviews" at bounding box center [580, 182] width 132 height 18
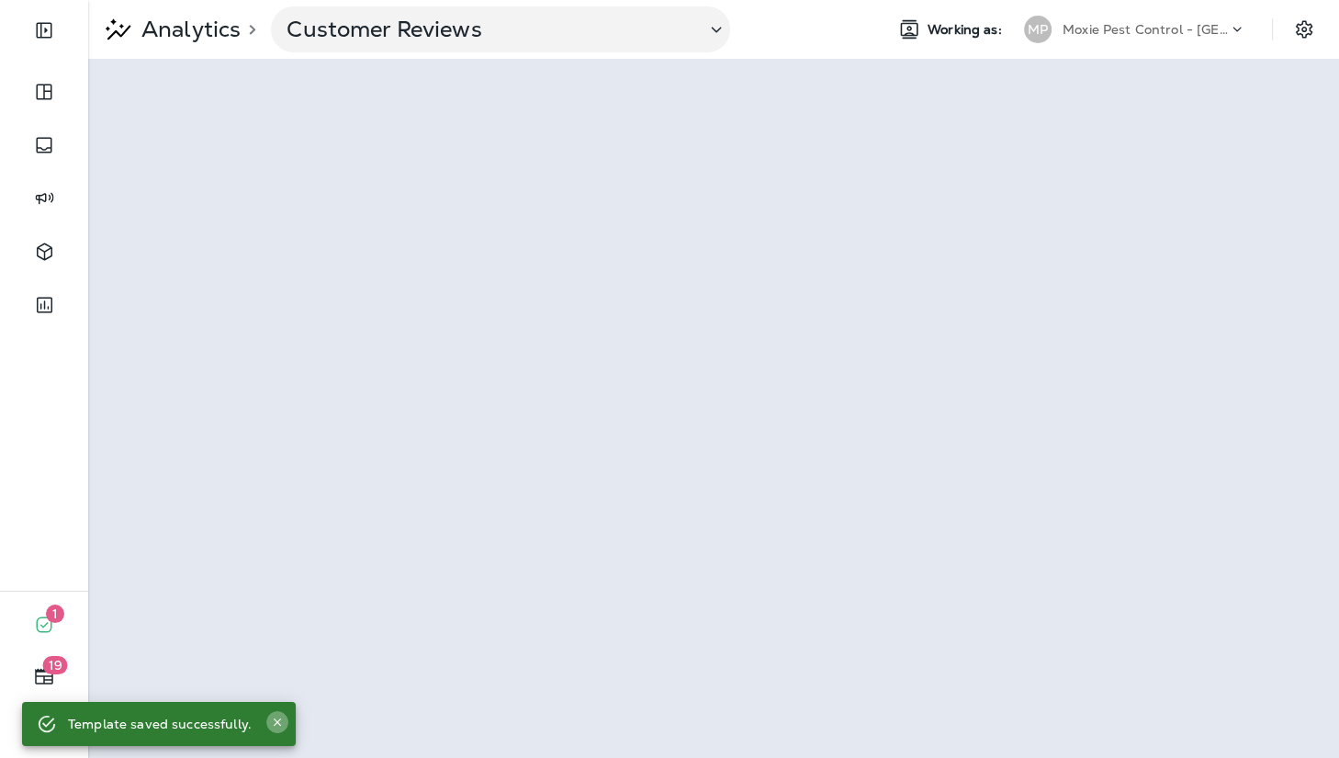
click at [274, 721] on icon "Close" at bounding box center [277, 721] width 7 height 7
